Goal: Navigation & Orientation: Go to known website

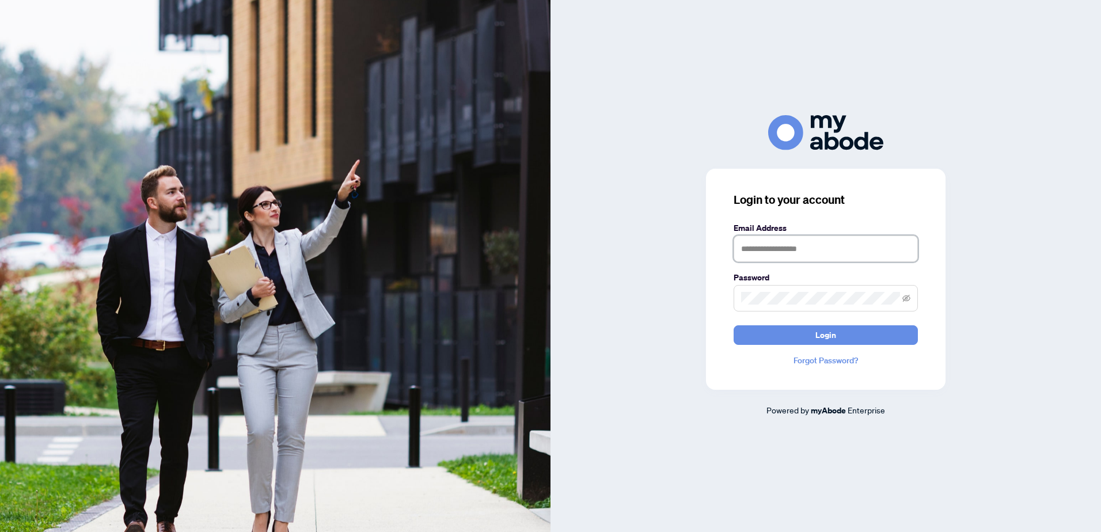
click at [771, 242] on input "text" at bounding box center [826, 249] width 184 height 26
type input "**********"
click at [771, 337] on button "Login" at bounding box center [826, 335] width 184 height 20
